Goal: Feedback & Contribution: Leave review/rating

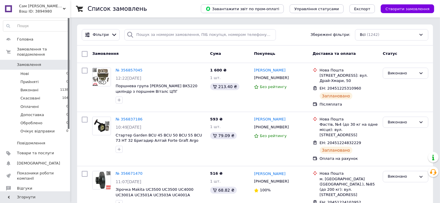
click at [43, 9] on div "Ваш ID: 3894980" at bounding box center [44, 11] width 51 height 5
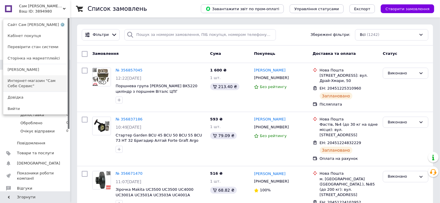
click at [30, 80] on link "Интернет-магазин "Сам Себе Сервис"" at bounding box center [35, 83] width 64 height 16
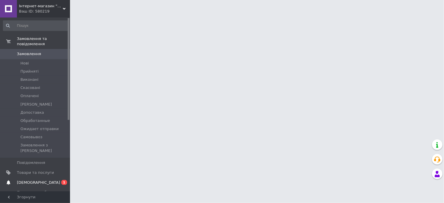
click at [46, 178] on link "Сповіщення 0 1" at bounding box center [36, 183] width 72 height 10
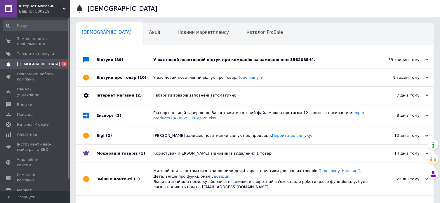
click at [243, 60] on div "У вас новий позитивний відгук про компанію за замовленням 356208544." at bounding box center [261, 59] width 217 height 5
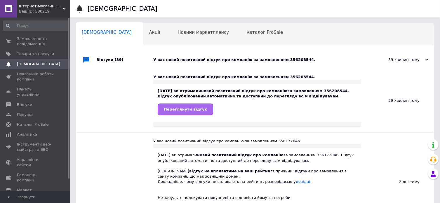
click at [190, 108] on span "Переглянути відгук" at bounding box center [185, 109] width 43 height 4
